Goal: Transaction & Acquisition: Purchase product/service

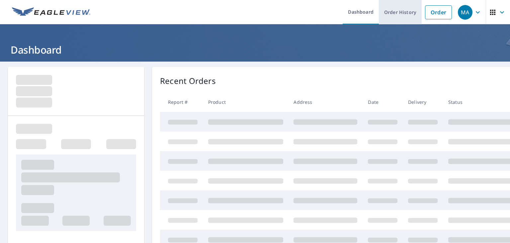
click at [404, 10] on link "Order History" at bounding box center [400, 12] width 43 height 24
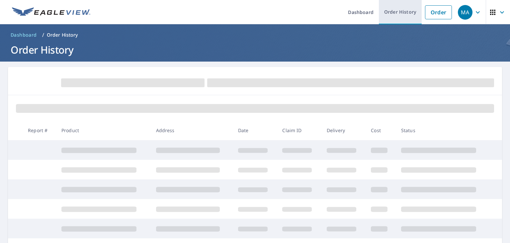
click at [385, 16] on link "Order History" at bounding box center [400, 12] width 43 height 24
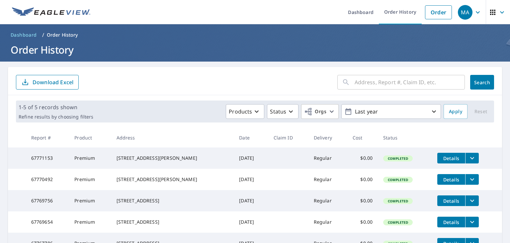
click at [362, 83] on input "text" at bounding box center [410, 82] width 110 height 19
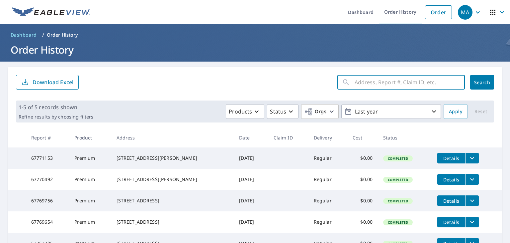
paste input "[STREET_ADDRESS]"
type input "[STREET_ADDRESS]"
click at [477, 86] on button "Search" at bounding box center [483, 82] width 24 height 15
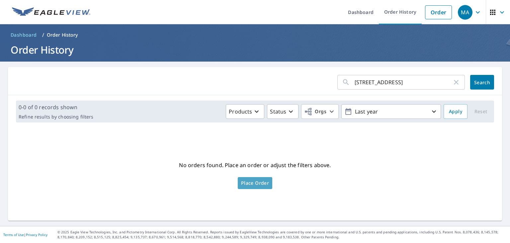
click at [252, 184] on span "Place Order" at bounding box center [255, 182] width 28 height 3
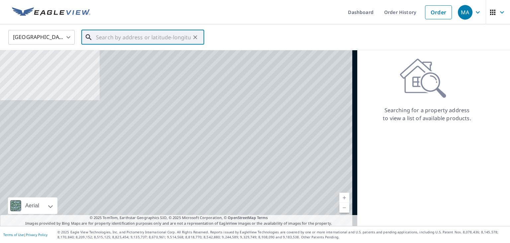
click at [132, 42] on input "text" at bounding box center [143, 37] width 95 height 19
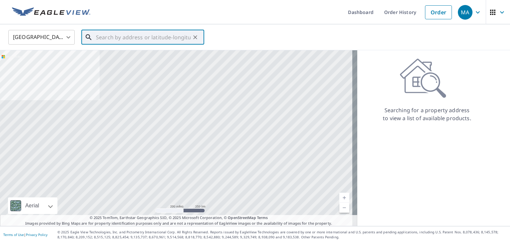
paste input "[STREET_ADDRESS]"
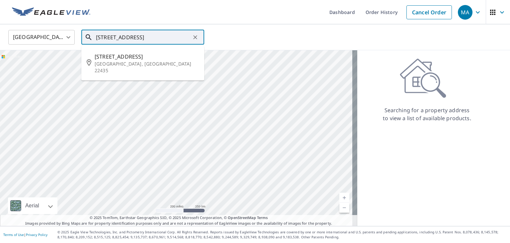
type input "[STREET_ADDRESS]"
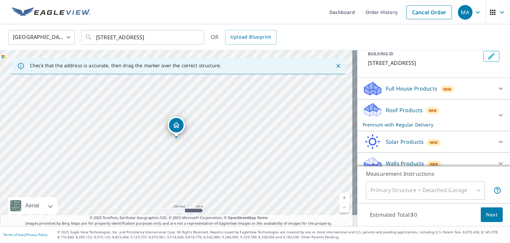
scroll to position [49, 0]
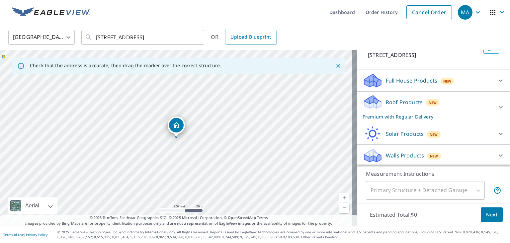
click at [381, 107] on div "Roof Products New Premium with Regular Delivery" at bounding box center [428, 107] width 130 height 26
click at [416, 111] on div "Roof Products New Premium with Regular Delivery" at bounding box center [428, 107] width 130 height 26
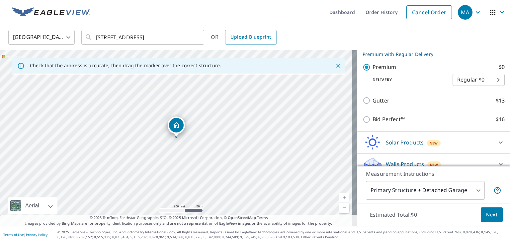
scroll to position [120, 0]
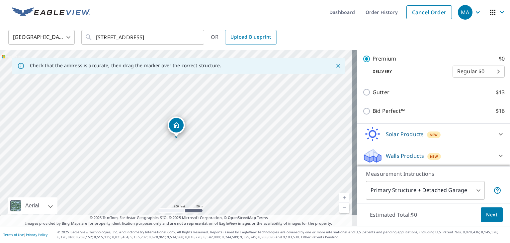
click at [494, 214] on button "Next" at bounding box center [492, 214] width 22 height 15
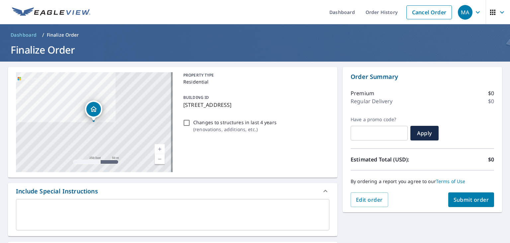
drag, startPoint x: 354, startPoint y: 226, endPoint x: 350, endPoint y: 226, distance: 4.3
click at [354, 226] on div "[STREET_ADDRESS] Aerial Road A standard road map Aerial A detailed look from ab…" at bounding box center [255, 231] width 510 height 340
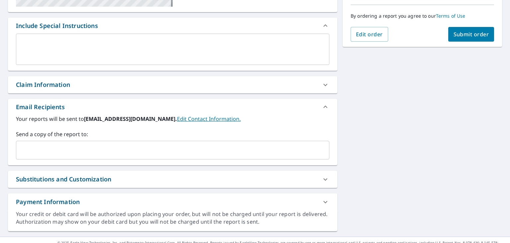
scroll to position [166, 0]
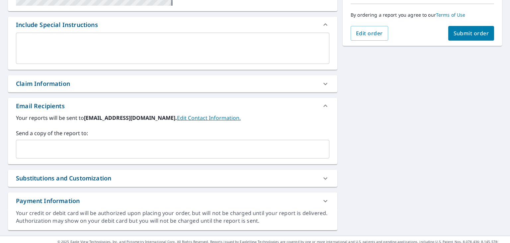
click at [28, 155] on div "​" at bounding box center [173, 149] width 314 height 19
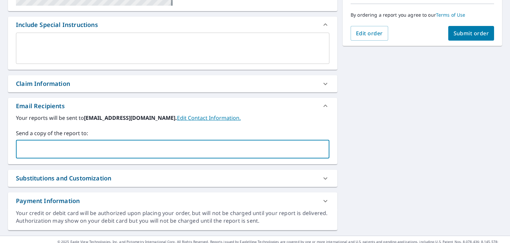
paste input "[EMAIL_ADDRESS][DOMAIN_NAME]"
type input "[EMAIL_ADDRESS][DOMAIN_NAME]"
checkbox input "true"
click at [166, 150] on input "text" at bounding box center [210, 149] width 211 height 13
paste input "[EMAIL_ADDRESS][DOMAIN_NAME]"
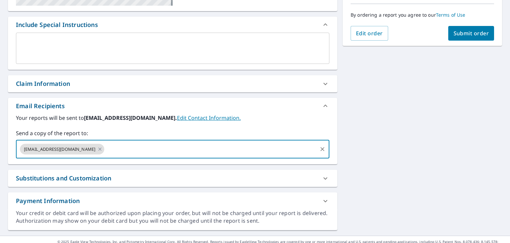
type input "[EMAIL_ADDRESS][DOMAIN_NAME]"
checkbox input "true"
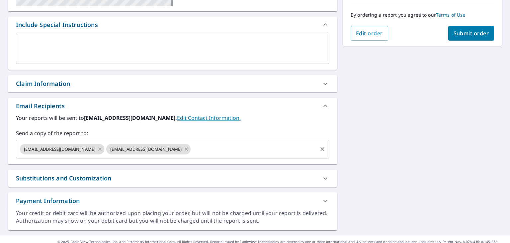
click at [213, 151] on input "text" at bounding box center [254, 149] width 125 height 13
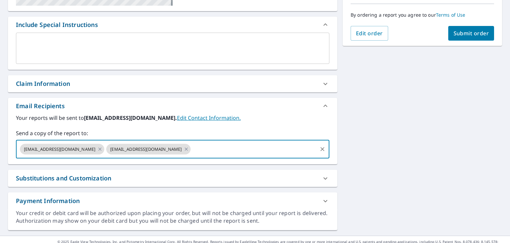
paste input "[EMAIL_ADDRESS][DOMAIN_NAME]"
type input "[EMAIL_ADDRESS][DOMAIN_NAME]"
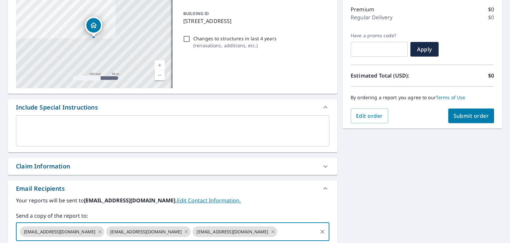
scroll to position [0, 0]
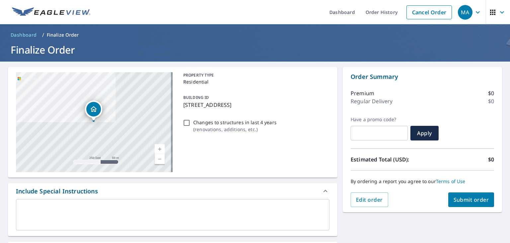
click at [435, 25] on header "Dashboard / Finalize Order Finalize Order" at bounding box center [255, 42] width 510 height 37
click at [464, 199] on span "Submit order" at bounding box center [472, 199] width 36 height 7
checkbox input "true"
